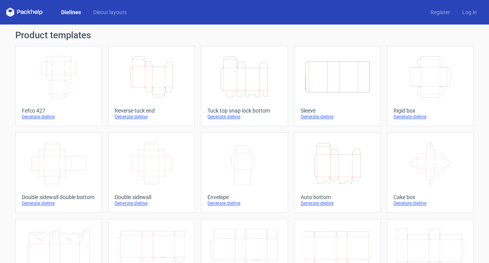
click at [64, 74] on icon "Width Depth Height" at bounding box center [59, 76] width 68 height 43
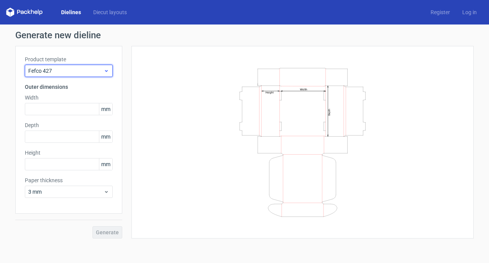
click at [109, 68] on icon at bounding box center [107, 71] width 6 height 6
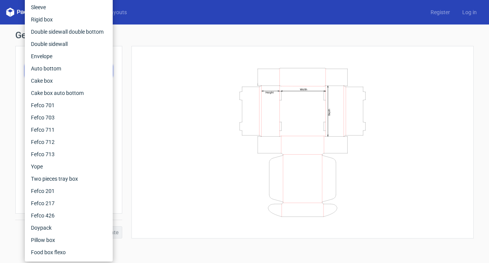
click at [180, 65] on div "Width Depth Height" at bounding box center [302, 141] width 323 height 173
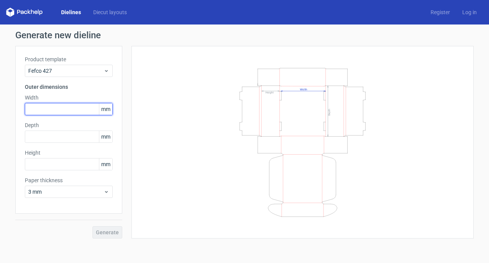
click at [62, 110] on input "text" at bounding box center [69, 109] width 88 height 12
click at [65, 109] on input "text" at bounding box center [69, 109] width 88 height 12
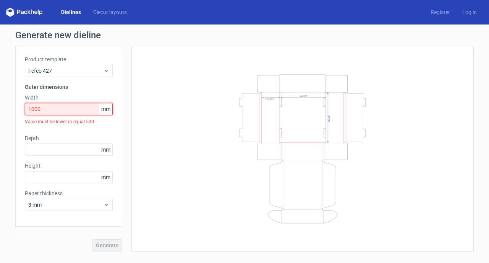
click at [46, 109] on input "1000" at bounding box center [69, 109] width 88 height 12
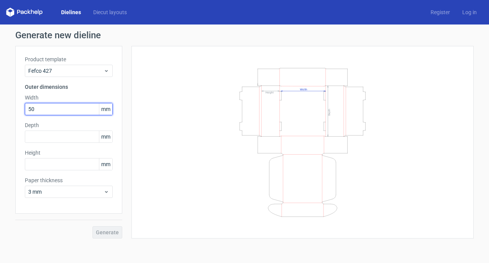
type input "500"
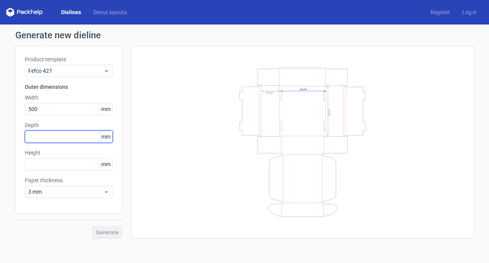
click at [39, 135] on input "text" at bounding box center [69, 136] width 88 height 12
type input "500"
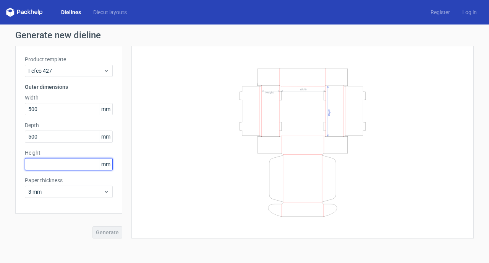
click at [42, 166] on input "text" at bounding box center [69, 164] width 88 height 12
type input "40"
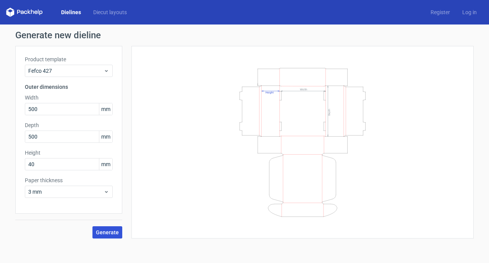
click at [108, 232] on span "Generate" at bounding box center [107, 231] width 23 height 5
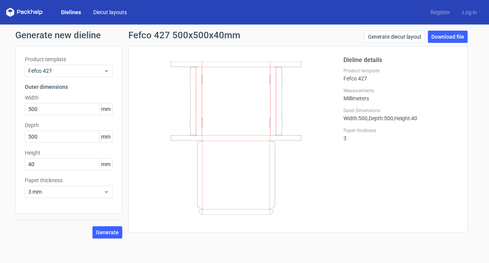
click at [101, 15] on link "Diecut layouts" at bounding box center [110, 12] width 46 height 8
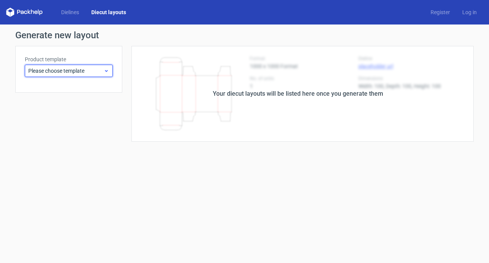
click at [87, 68] on span "Please choose template" at bounding box center [65, 71] width 75 height 8
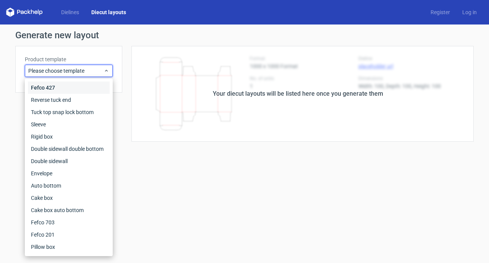
click at [50, 86] on div "Fefco 427" at bounding box center [69, 87] width 82 height 12
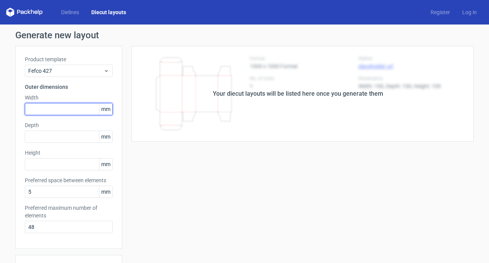
click at [61, 111] on input "text" at bounding box center [69, 109] width 88 height 12
type input "1000"
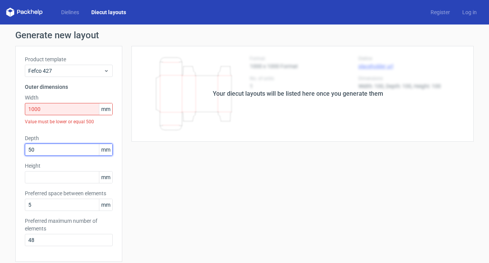
type input "500"
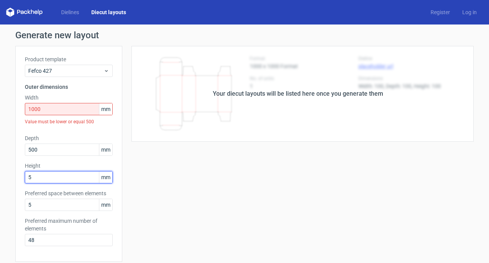
type input "50"
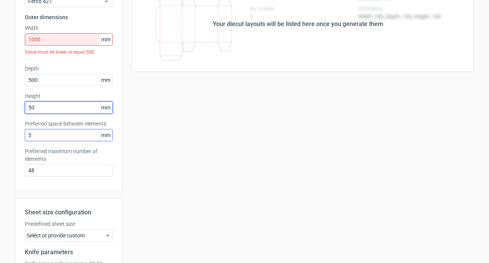
scroll to position [80, 0]
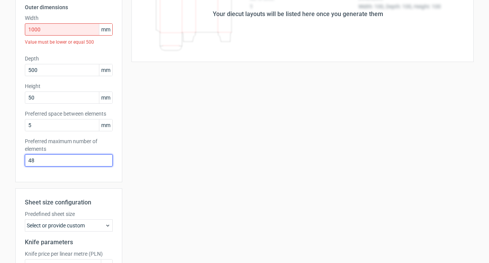
click at [45, 158] on input "48" at bounding box center [69, 160] width 88 height 12
type input "1"
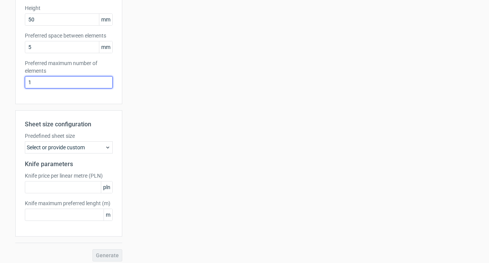
scroll to position [159, 0]
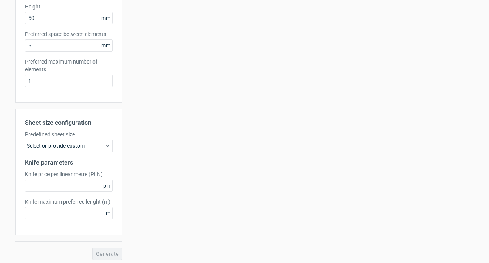
click at [108, 146] on use at bounding box center [107, 146] width 3 height 2
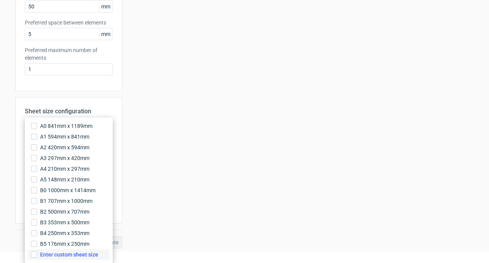
click at [73, 253] on span "Enter custom sheet size" at bounding box center [69, 254] width 58 height 8
click at [37, 253] on input "Enter custom sheet size" at bounding box center [34, 254] width 6 height 6
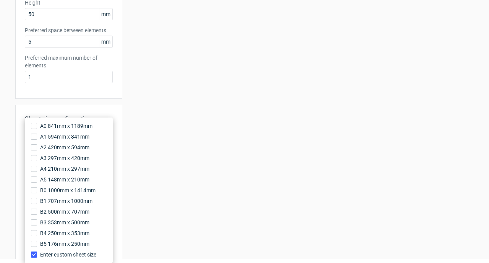
scroll to position [5, 0]
click at [112, 97] on div "Product template Fefco 427 Outer dimensions Width 1000 mm Value must be lower o…" at bounding box center [68, 97] width 107 height 428
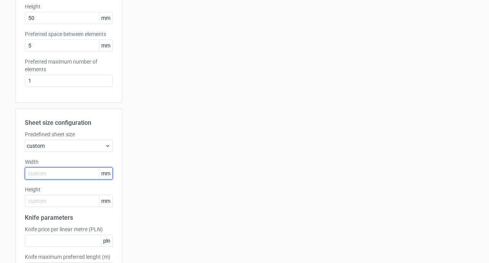
click at [67, 175] on input "text" at bounding box center [69, 173] width 88 height 12
type input "1600"
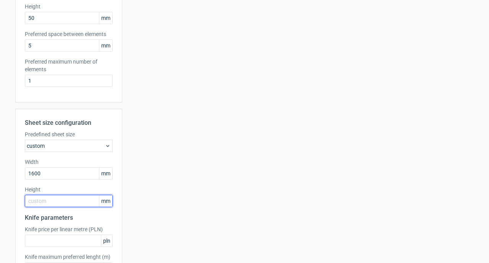
click at [60, 200] on input "text" at bounding box center [69, 201] width 88 height 12
type input "2420"
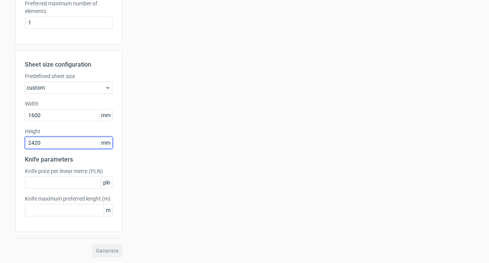
scroll to position [217, 0]
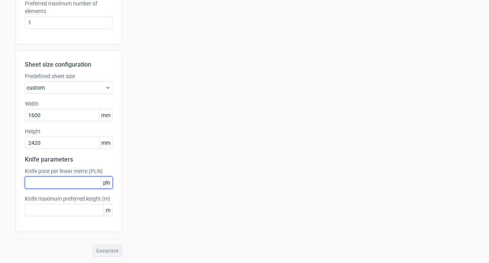
click at [65, 180] on input "text" at bounding box center [69, 182] width 88 height 12
type input "0"
click at [106, 183] on span "pln" at bounding box center [106, 182] width 11 height 11
click at [109, 183] on span "pln" at bounding box center [106, 182] width 11 height 11
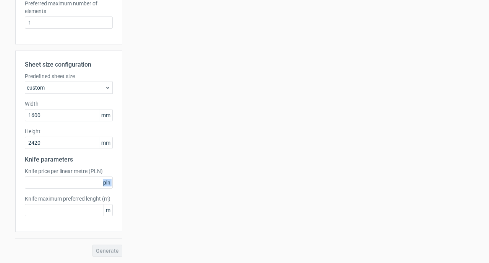
click at [109, 183] on span "pln" at bounding box center [106, 182] width 11 height 11
click at [82, 183] on input "text" at bounding box center [69, 182] width 88 height 12
type input "0"
type input "30"
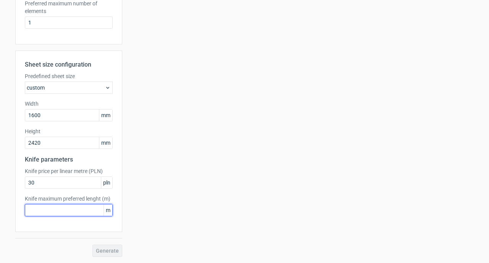
click at [87, 210] on input "text" at bounding box center [69, 210] width 88 height 12
type input "1"
click at [109, 249] on div "Generate" at bounding box center [68, 250] width 107 height 12
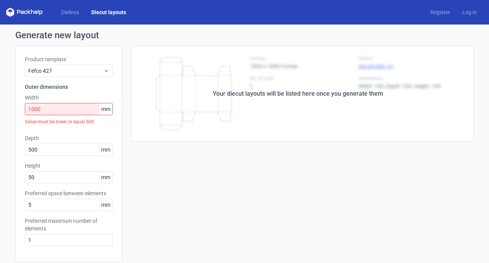
scroll to position [0, 0]
click at [49, 110] on input "1000" at bounding box center [69, 109] width 88 height 12
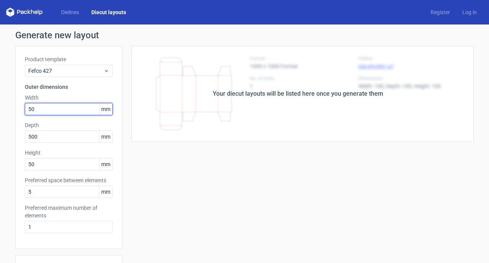
type input "500"
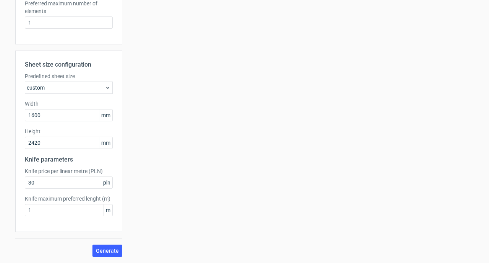
scroll to position [204, 0]
click at [108, 250] on span "Generate" at bounding box center [107, 250] width 23 height 5
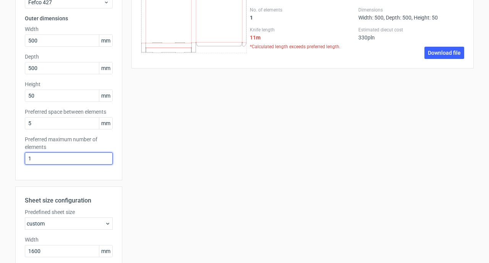
scroll to position [70, 0]
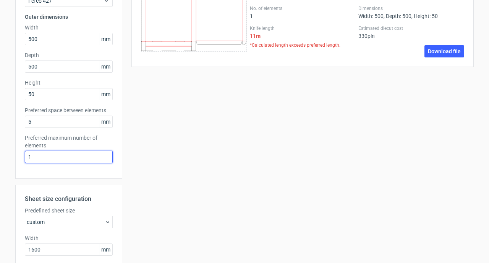
click at [45, 157] on input "1" at bounding box center [69, 157] width 88 height 12
type input "10"
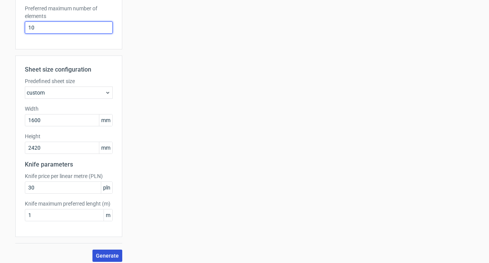
scroll to position [200, 0]
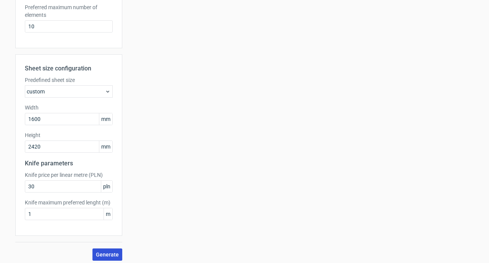
click at [107, 253] on span "Generate" at bounding box center [107, 254] width 23 height 5
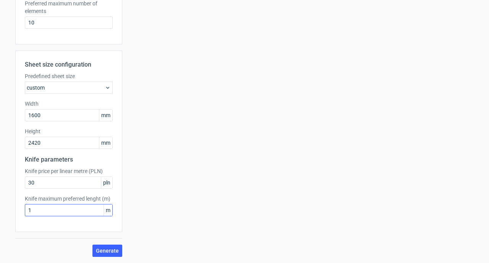
scroll to position [204, 0]
click at [45, 212] on input "1" at bounding box center [69, 210] width 88 height 12
type input "100"
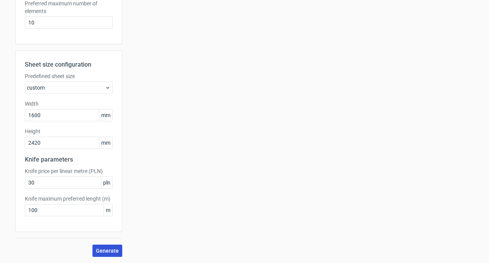
click at [112, 252] on span "Generate" at bounding box center [107, 250] width 23 height 5
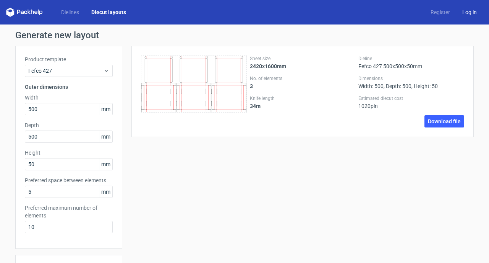
click at [466, 15] on link "Log in" at bounding box center [469, 12] width 27 height 8
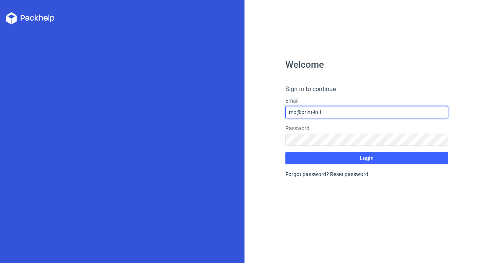
type input "[EMAIL_ADDRESS][DOMAIN_NAME]"
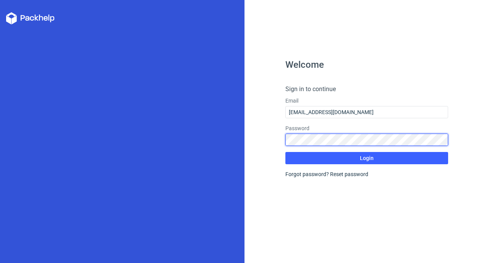
click at [367, 158] on button "Login" at bounding box center [367, 158] width 163 height 12
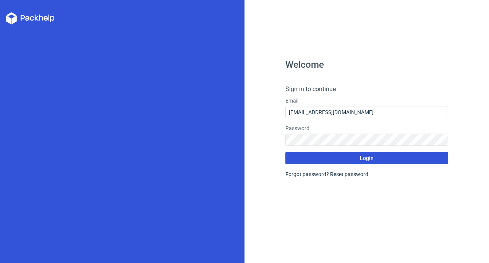
click at [367, 160] on span "Login" at bounding box center [367, 157] width 14 height 5
click at [369, 159] on span "Login" at bounding box center [367, 157] width 14 height 5
click at [376, 158] on button "Login" at bounding box center [367, 158] width 163 height 12
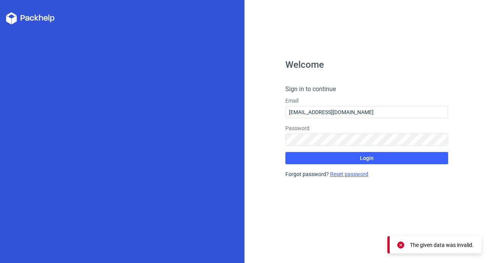
click at [347, 174] on link "Reset password" at bounding box center [349, 174] width 38 height 6
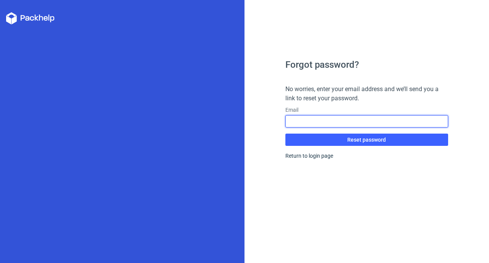
click at [312, 122] on input "text" at bounding box center [367, 121] width 163 height 12
type input "[EMAIL_ADDRESS][DOMAIN_NAME]"
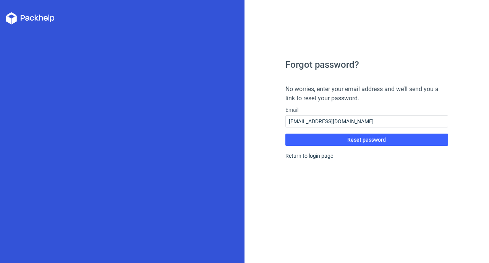
click at [346, 161] on div "Forgot password? No worries, enter your email address and we’ll send you a link…" at bounding box center [367, 161] width 163 height 203
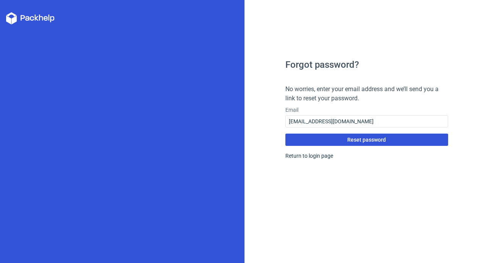
click at [359, 139] on span "Reset password" at bounding box center [366, 139] width 39 height 5
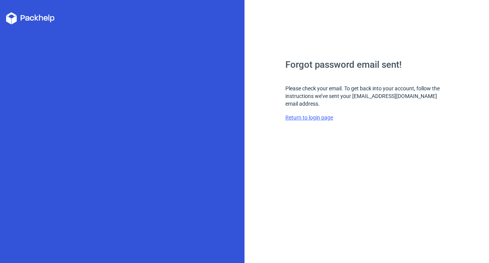
click at [314, 114] on link "Return to login page" at bounding box center [310, 117] width 48 height 6
